Goal: Use online tool/utility: Utilize a website feature to perform a specific function

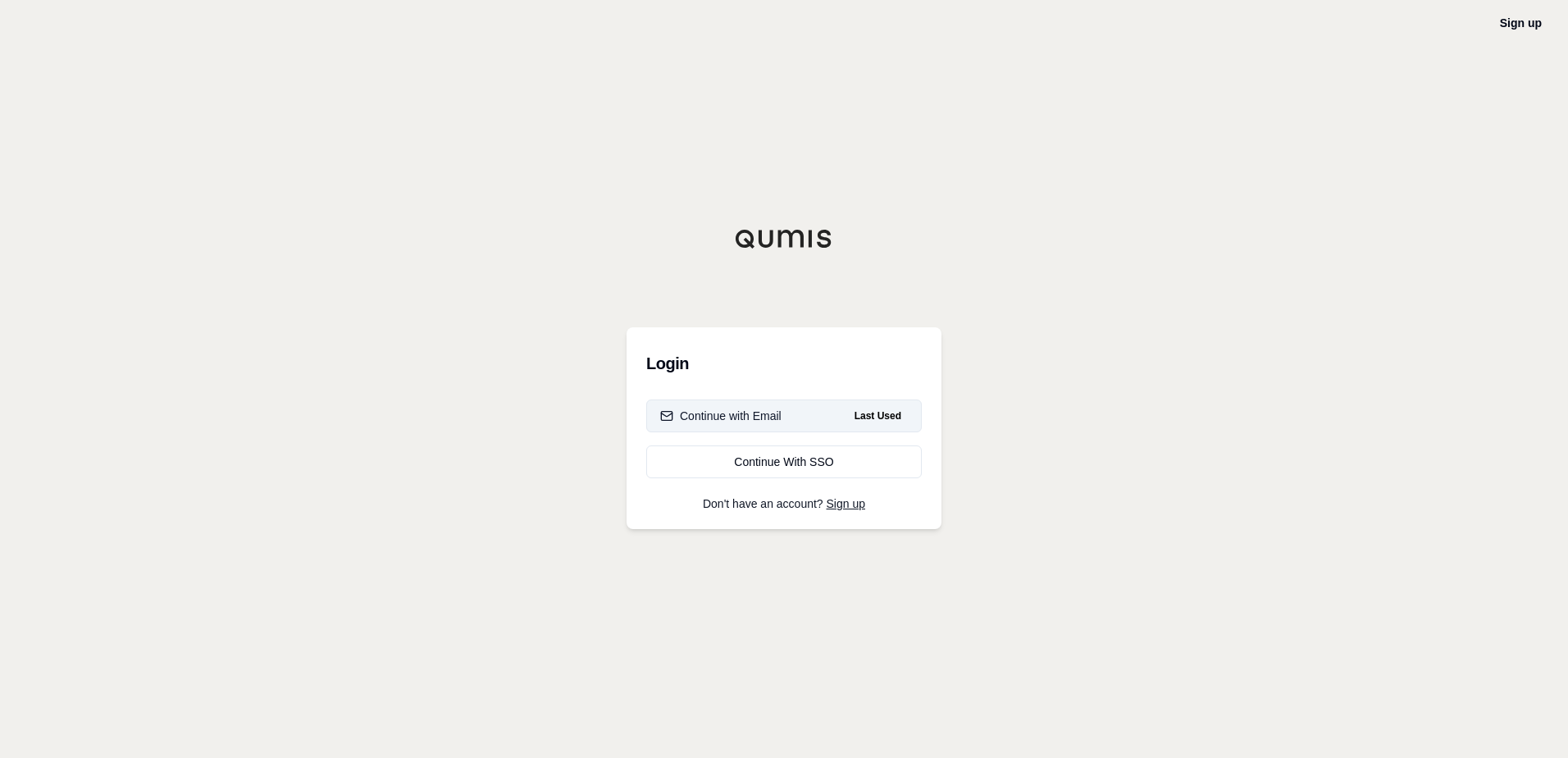
click at [705, 407] on button "Continue with Email Last Used" at bounding box center [784, 416] width 275 height 33
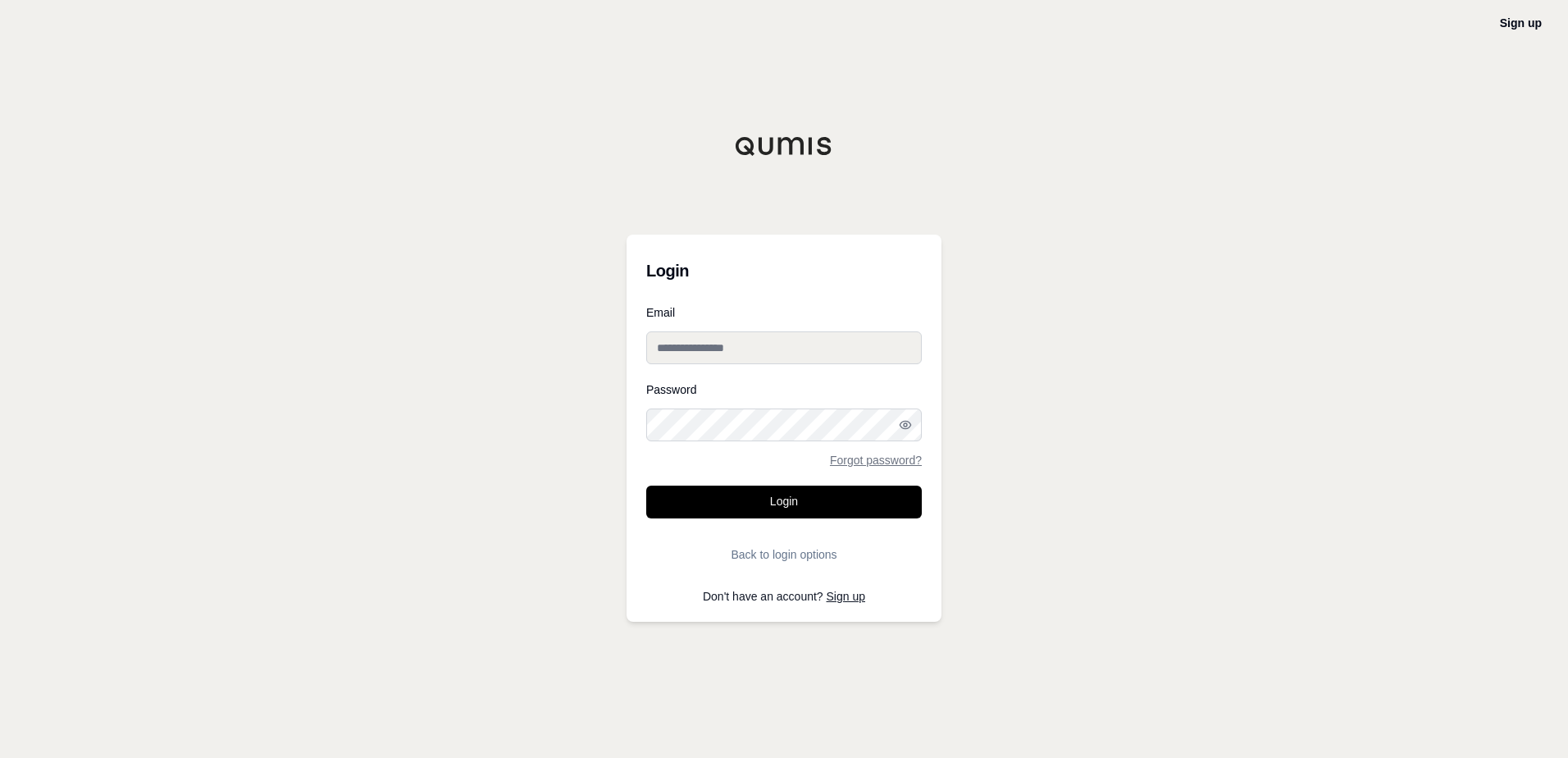
type input "**********"
click at [702, 506] on button "Login" at bounding box center [784, 502] width 275 height 33
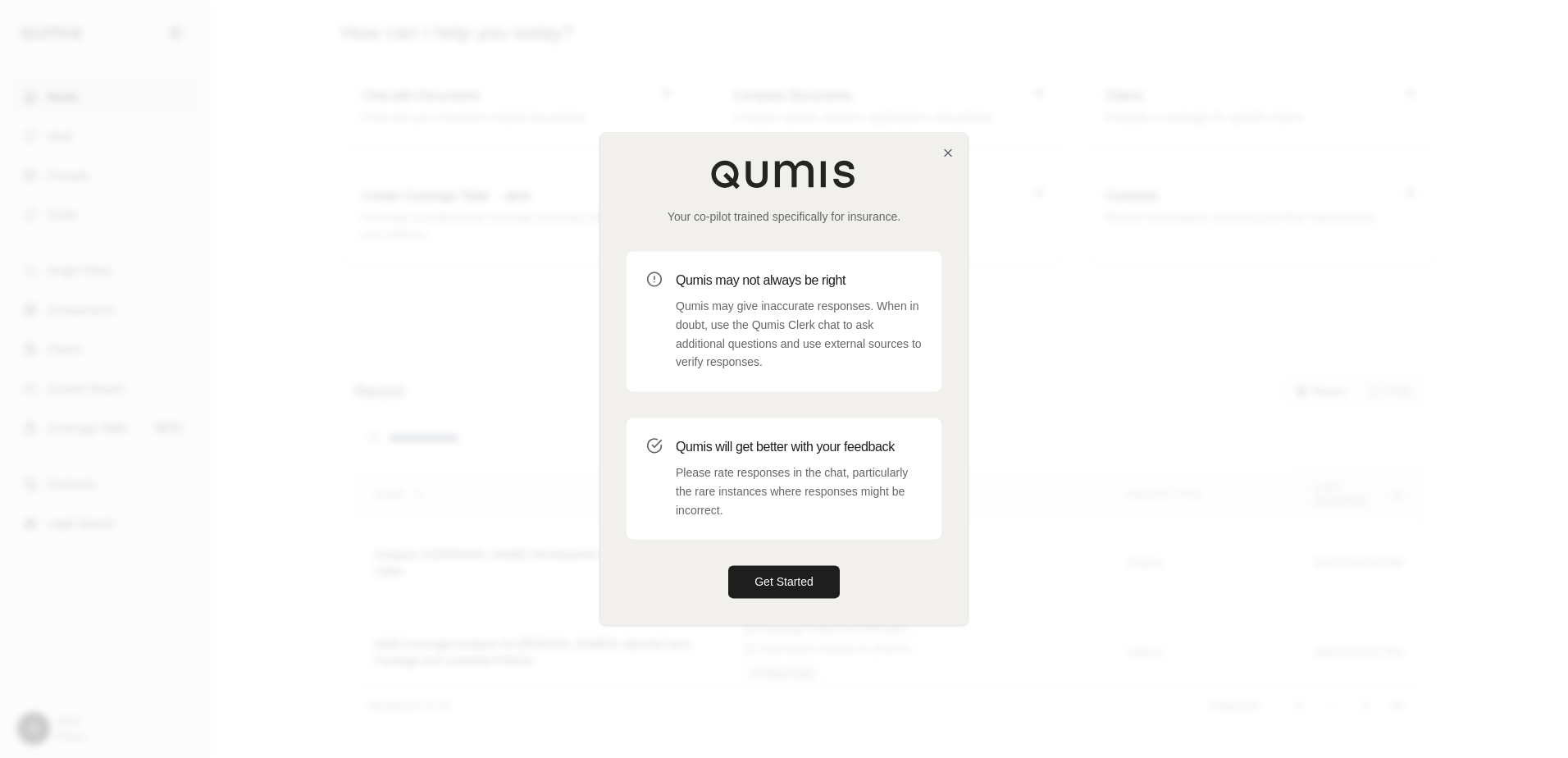
click at [949, 163] on div "Your co-pilot trained specifically for insurance. Qumis may not always be right…" at bounding box center [784, 378] width 367 height 491
click at [951, 155] on icon "button" at bounding box center [948, 152] width 6 height 6
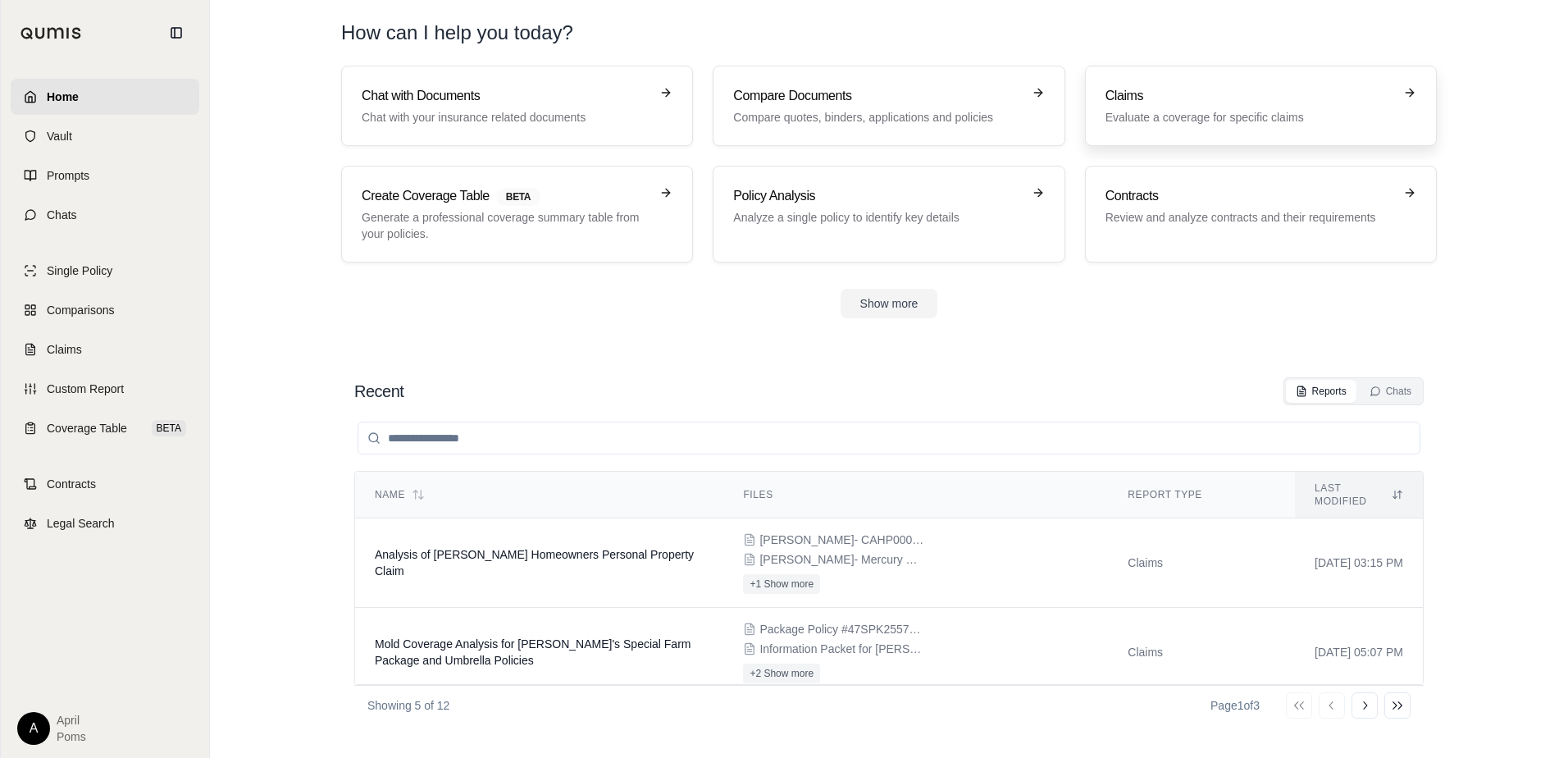
click at [1169, 103] on h3 "Claims" at bounding box center [1250, 95] width 288 height 19
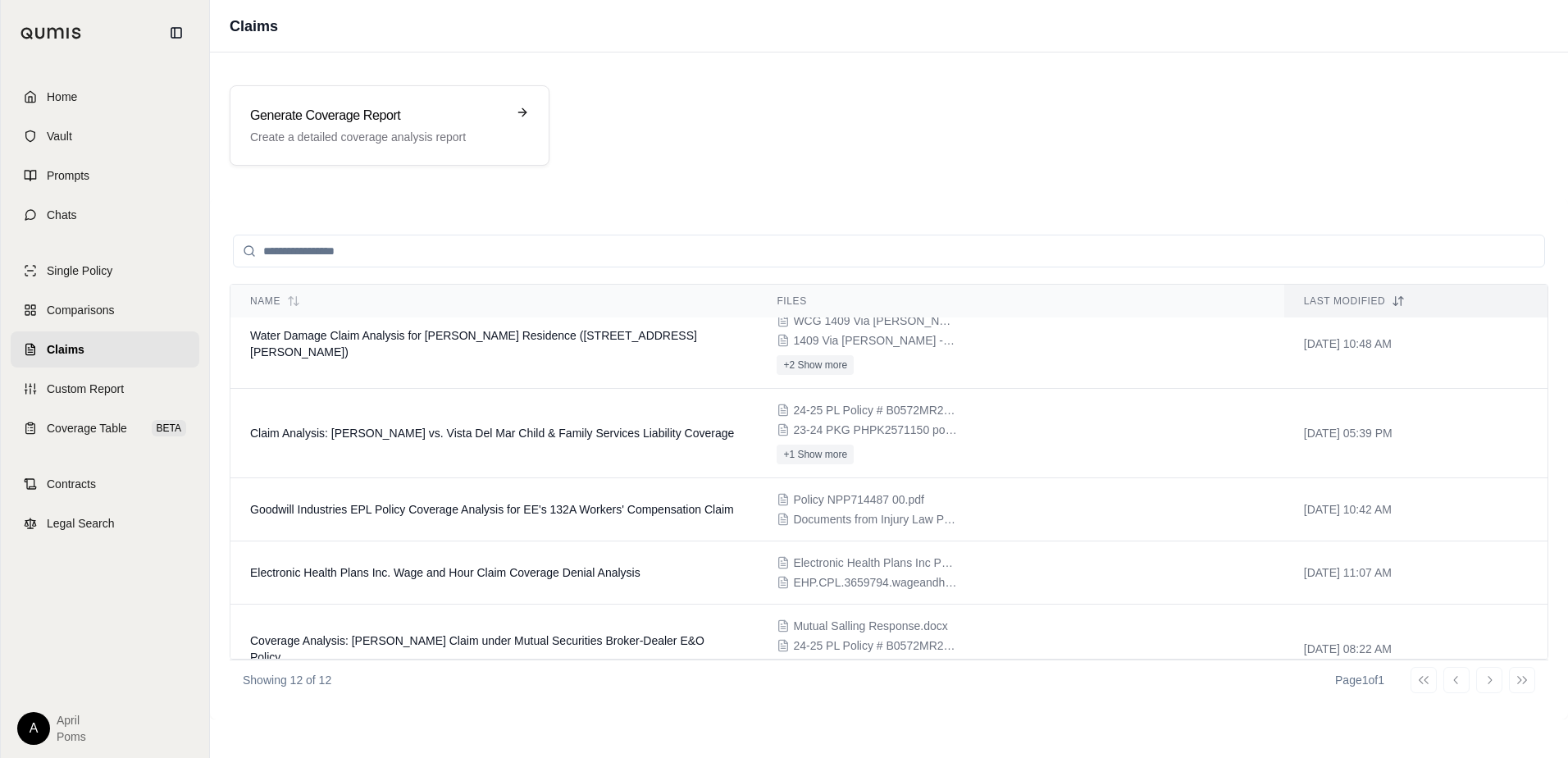
scroll to position [574, 0]
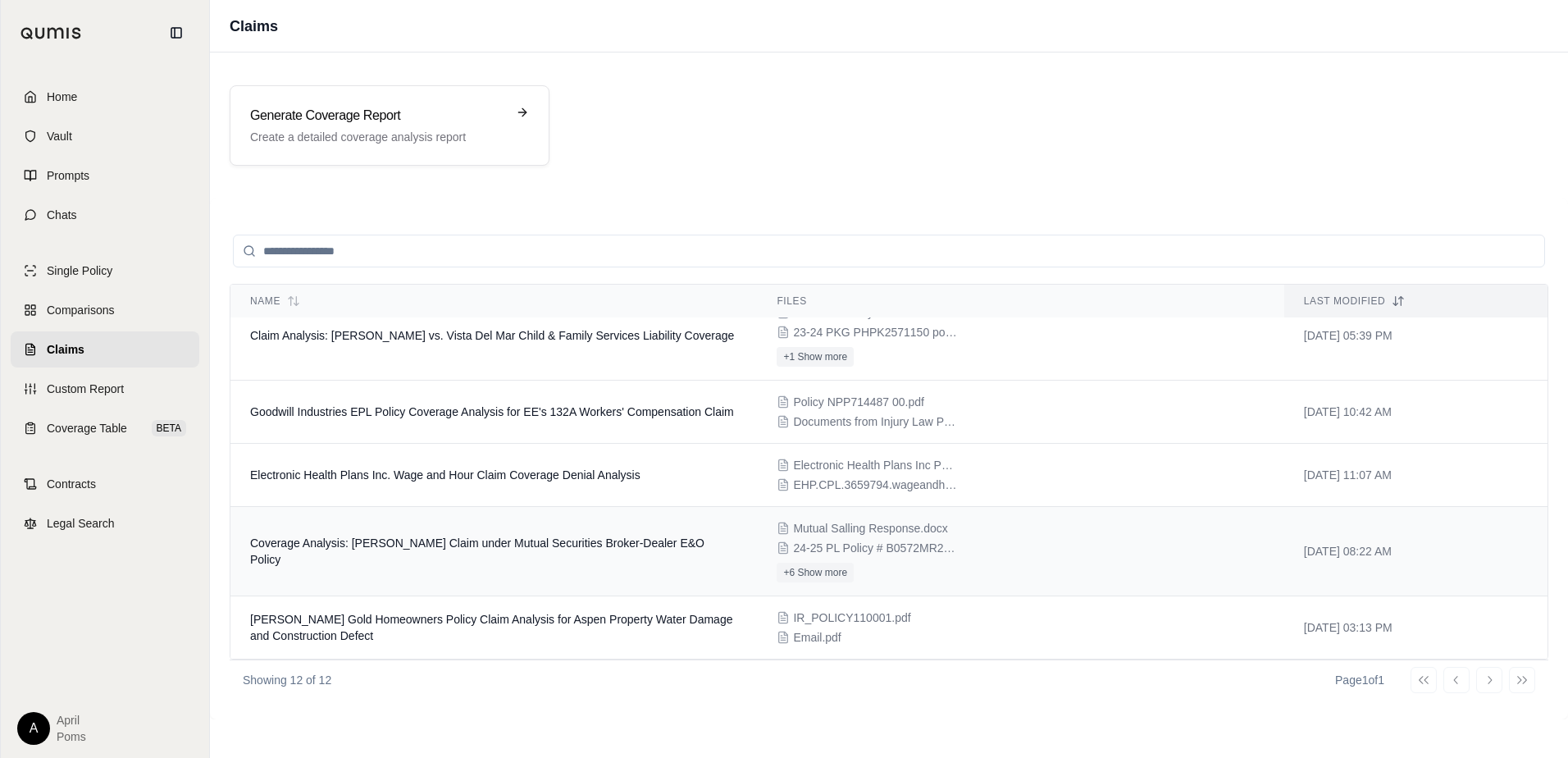
click at [1018, 558] on div "Mutual Salling Response.docx 24-25 PL Policy # B0572MR24ABQA.PDF +6 Show more" at bounding box center [1019, 552] width 487 height 62
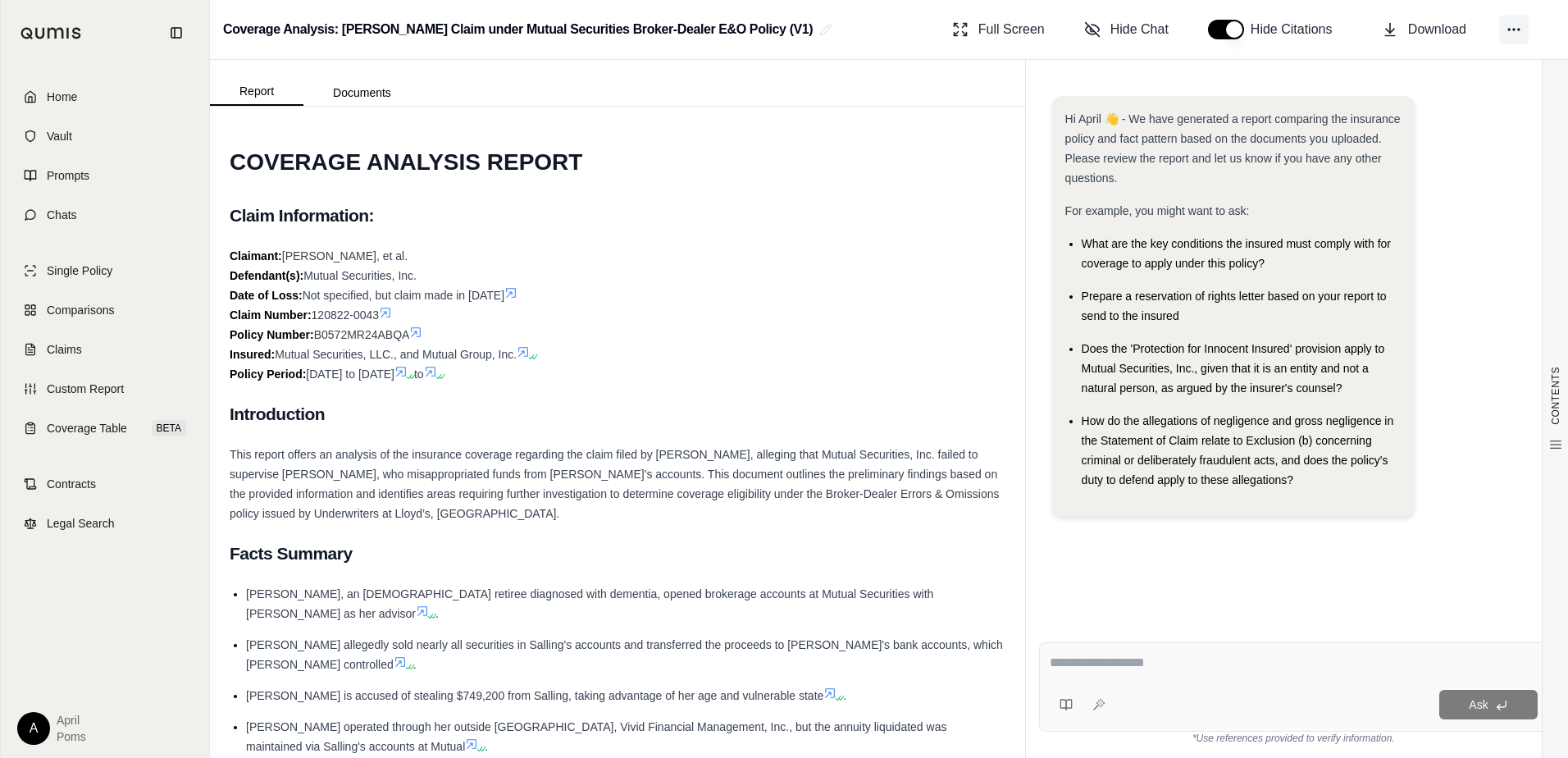
click at [1520, 32] on icon at bounding box center [1514, 29] width 17 height 17
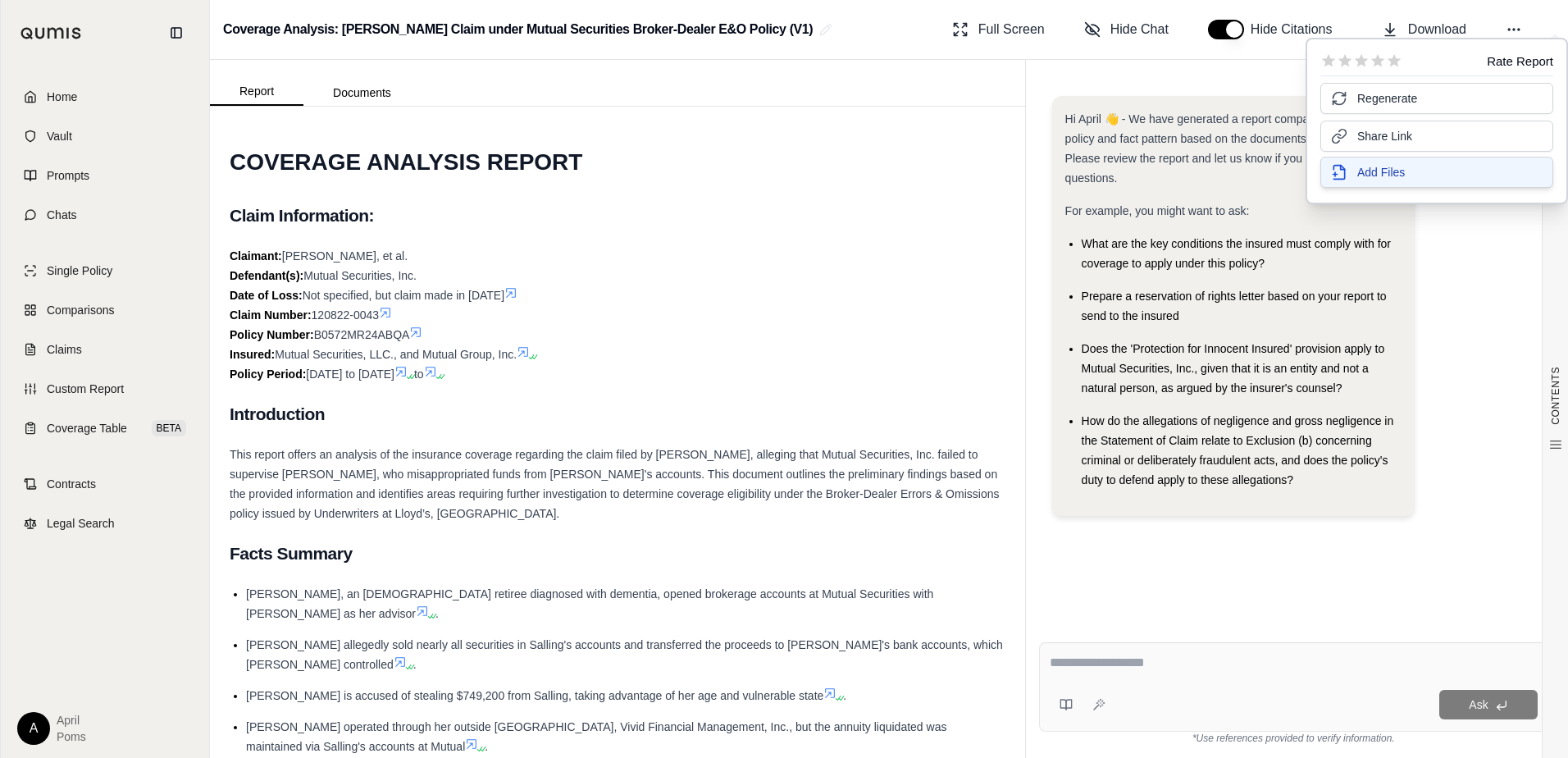
click at [1373, 177] on span "Add Files" at bounding box center [1381, 173] width 48 height 17
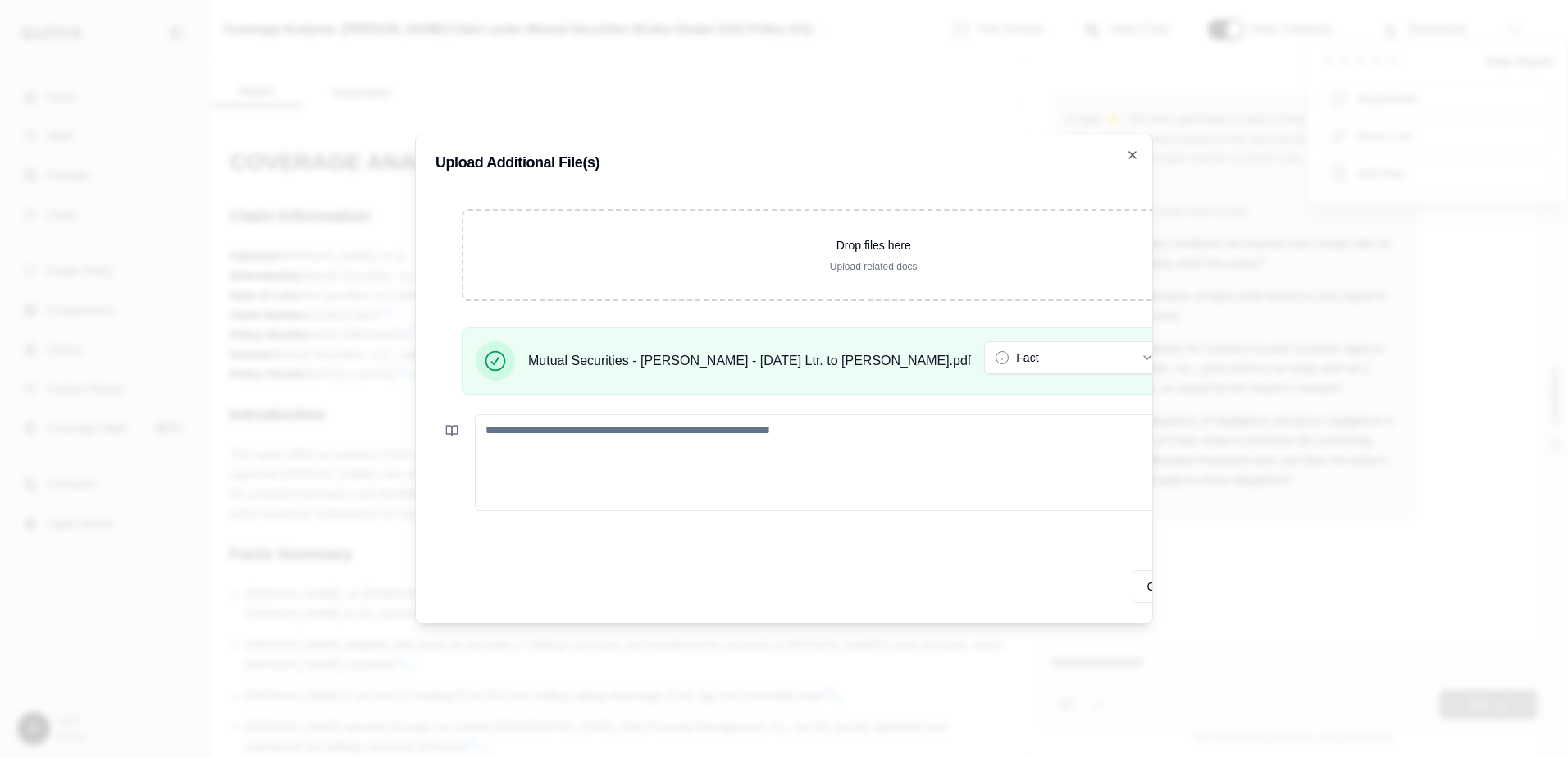
click at [784, 433] on textarea at bounding box center [893, 462] width 837 height 96
type textarea "**********"
click at [1203, 580] on button "Update Analysis" at bounding box center [1257, 586] width 108 height 33
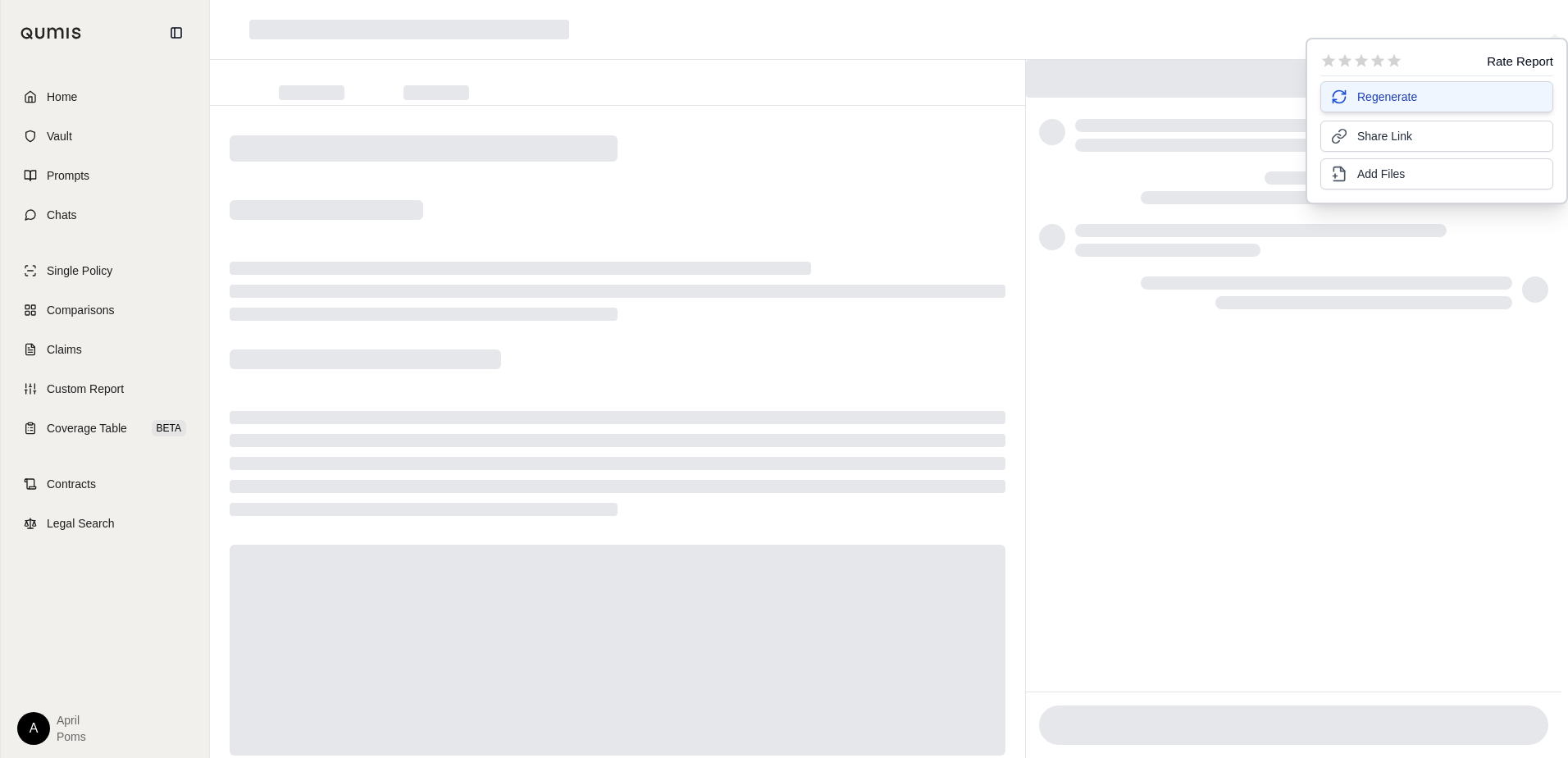
click at [1358, 102] on span "Regenerate" at bounding box center [1386, 97] width 60 height 17
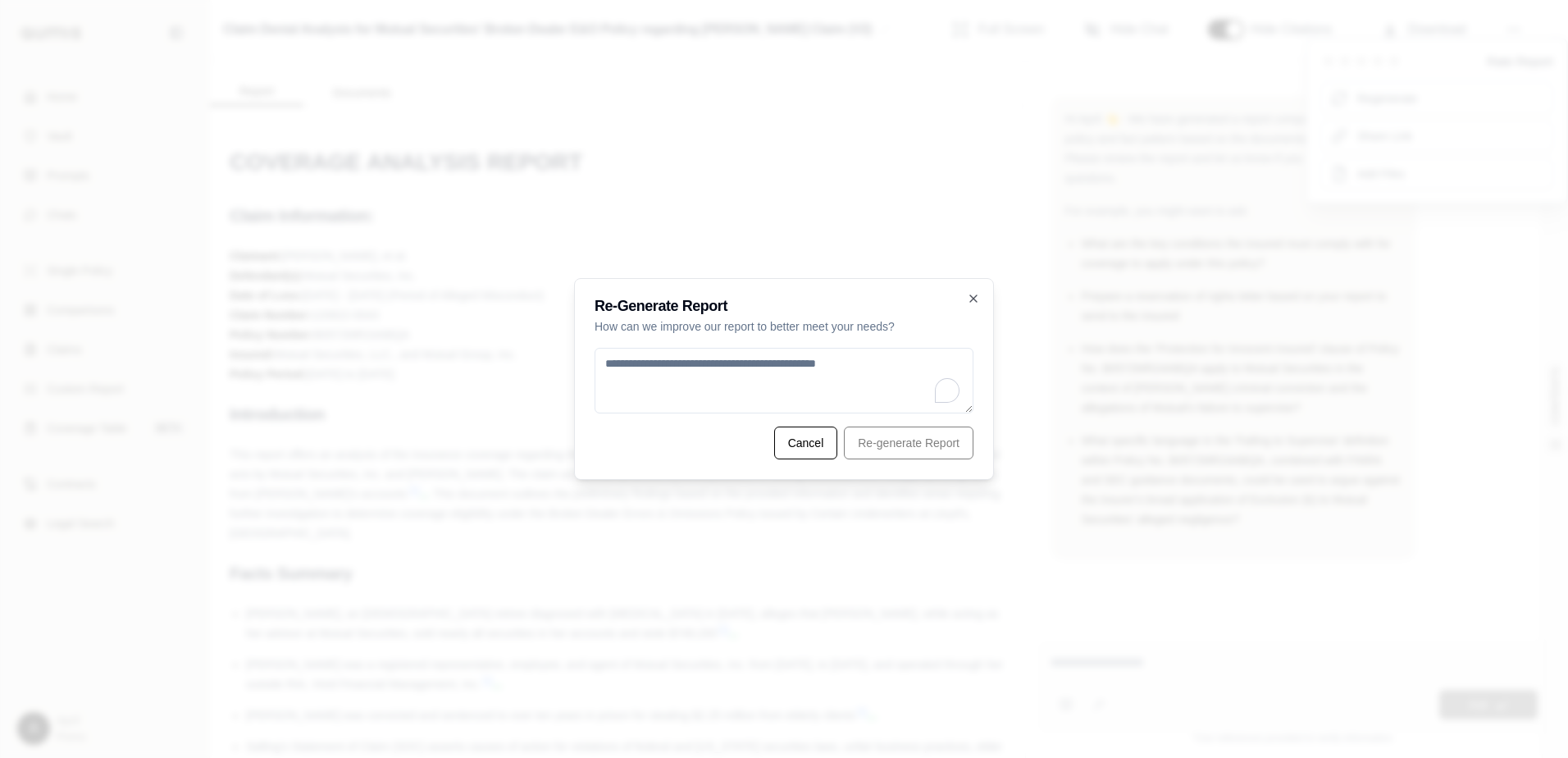
click at [824, 376] on textarea "To enrich screen reader interactions, please activate Accessibility in Grammarl…" at bounding box center [784, 380] width 379 height 65
type textarea "**********"
click at [892, 440] on button "Re-generate Report" at bounding box center [908, 443] width 129 height 33
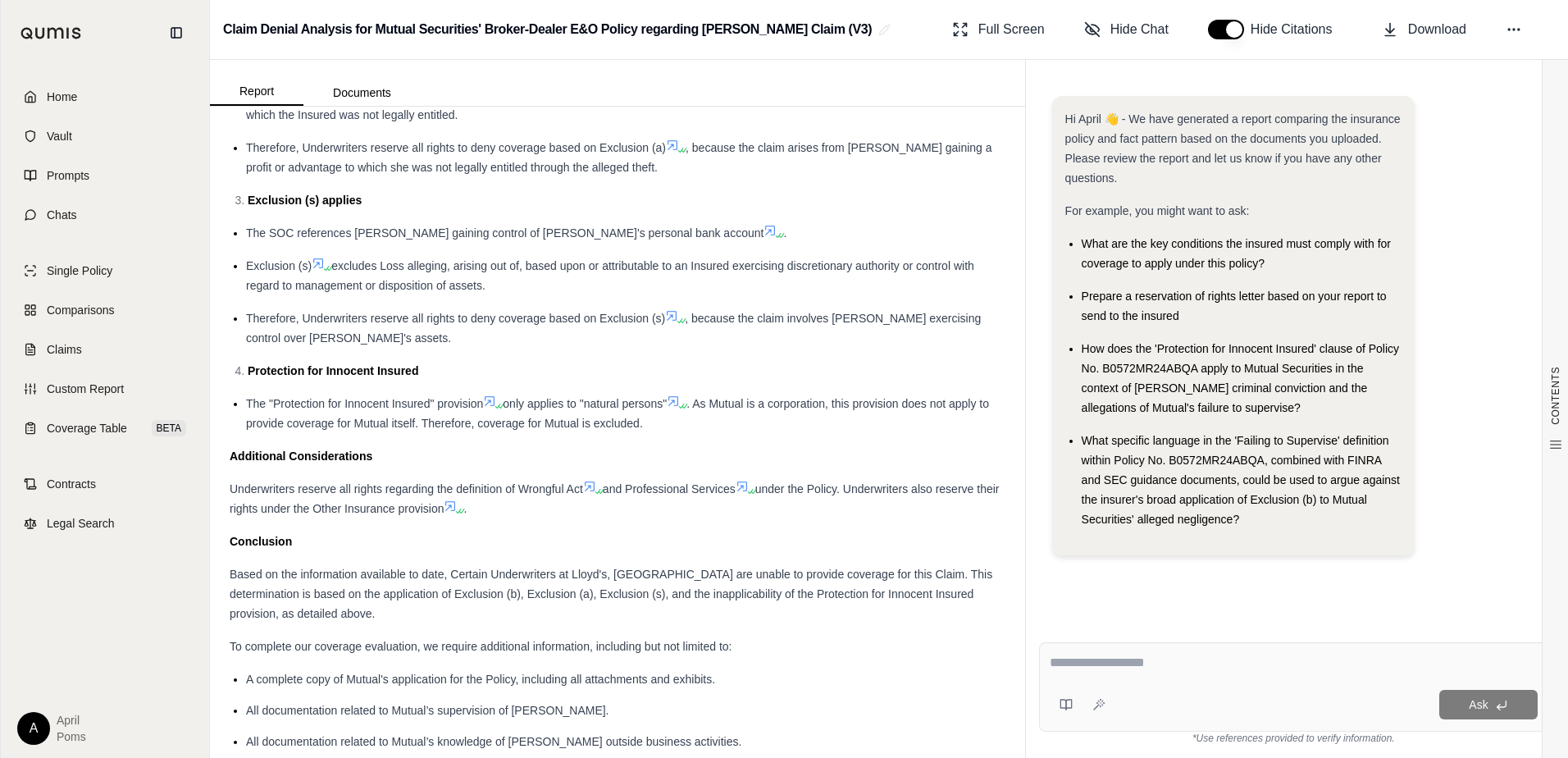
scroll to position [5620, 0]
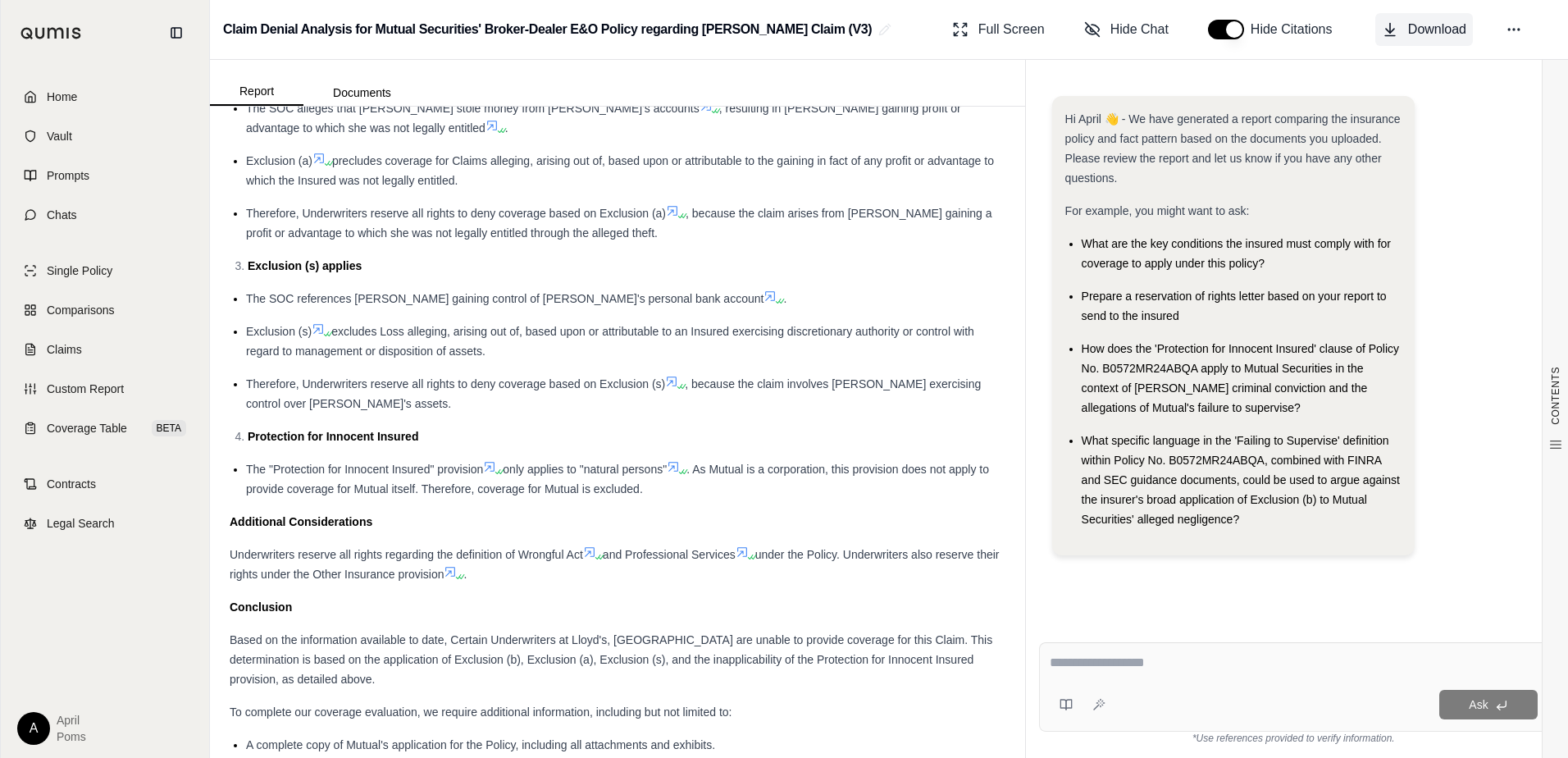
click at [1463, 27] on span "Download" at bounding box center [1437, 28] width 58 height 19
